Goal: Navigation & Orientation: Go to known website

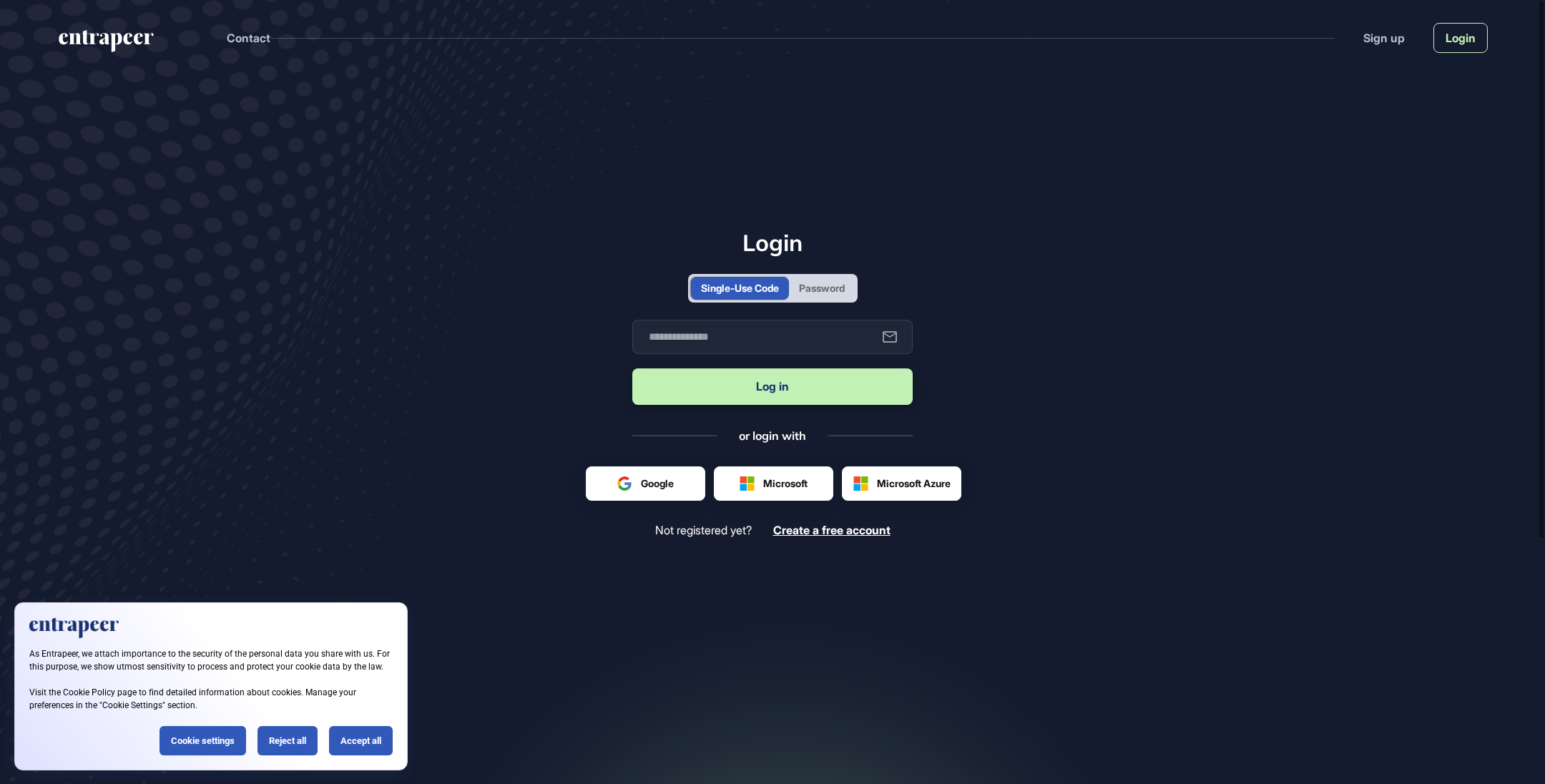
click at [1460, 43] on link "Login" at bounding box center [1461, 38] width 55 height 30
click at [1459, 40] on link "Login" at bounding box center [1461, 38] width 55 height 30
click at [752, 339] on input "text" at bounding box center [772, 336] width 280 height 34
type input "**********"
click at [756, 396] on button "Log in" at bounding box center [772, 386] width 280 height 36
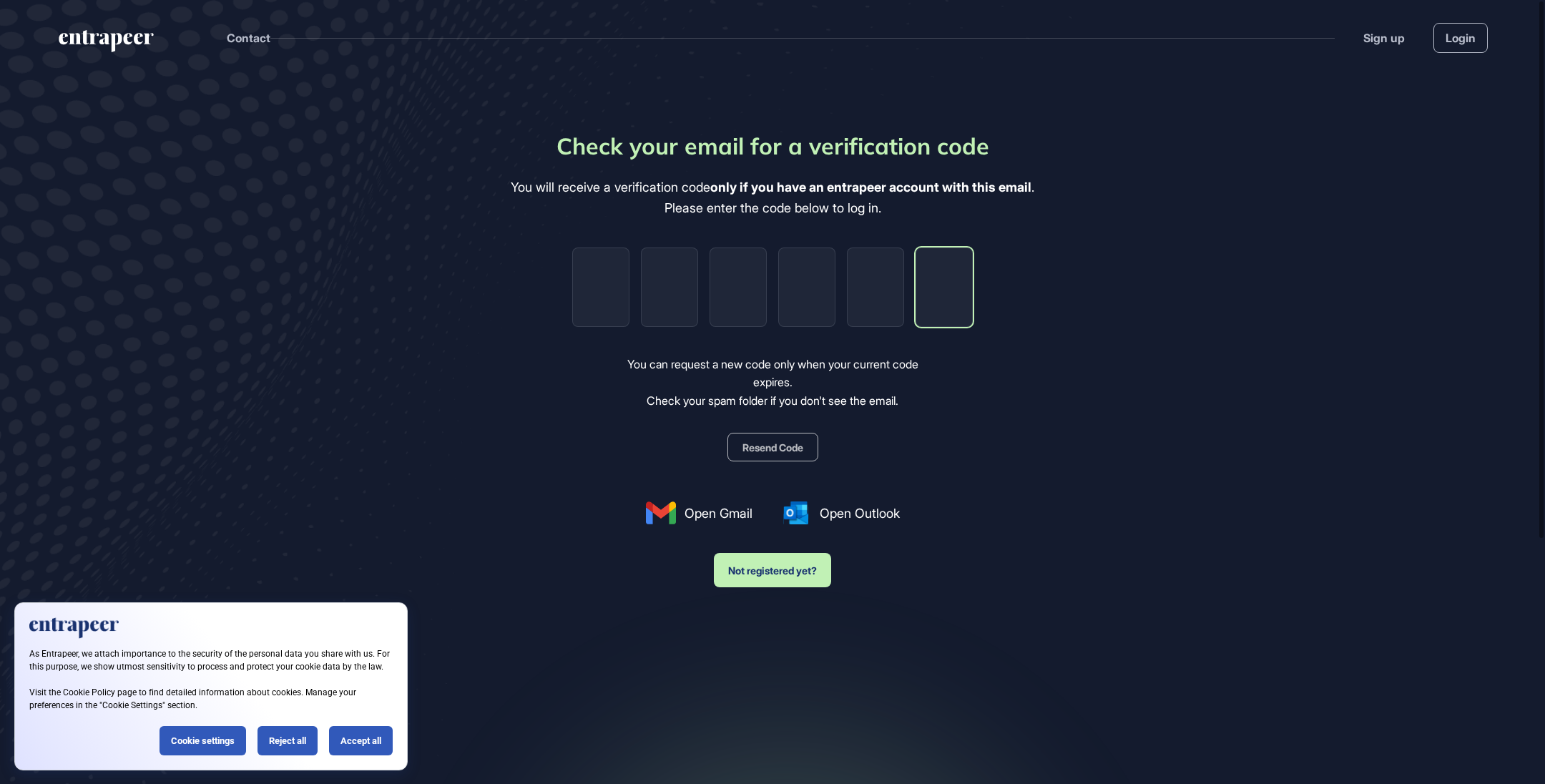
paste input "*"
type input "*"
